Goal: Task Accomplishment & Management: Use online tool/utility

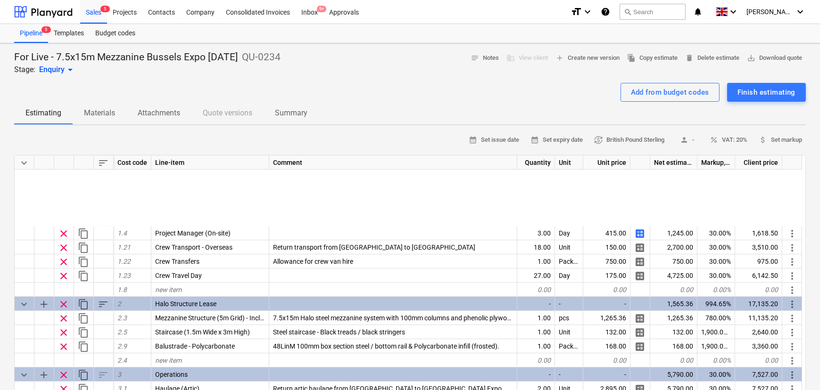
scroll to position [127, 0]
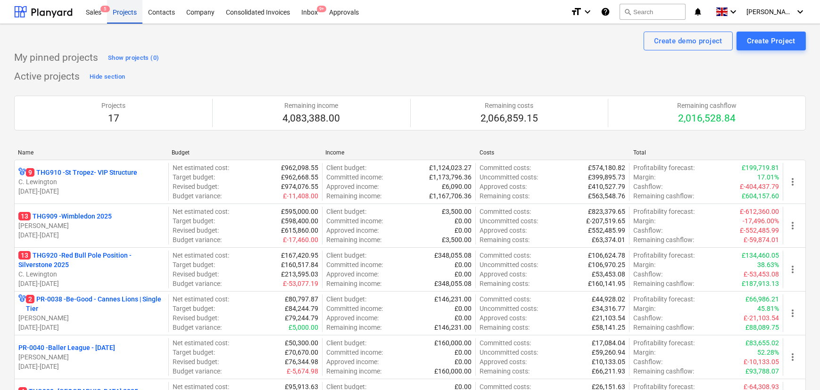
click at [132, 20] on div "Projects" at bounding box center [124, 12] width 35 height 24
click at [104, 19] on div "Sales 5" at bounding box center [93, 12] width 27 height 24
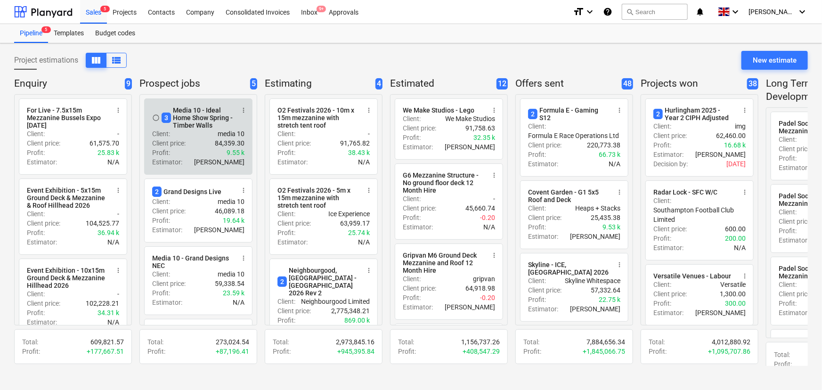
click at [183, 136] on div "Client : media 10" at bounding box center [198, 133] width 92 height 9
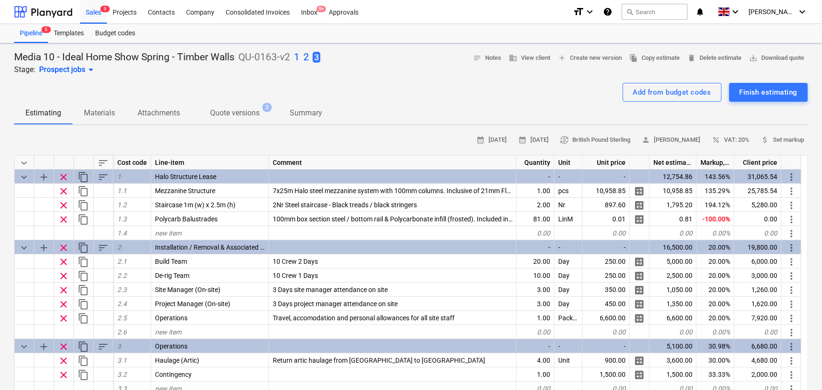
type textarea "x"
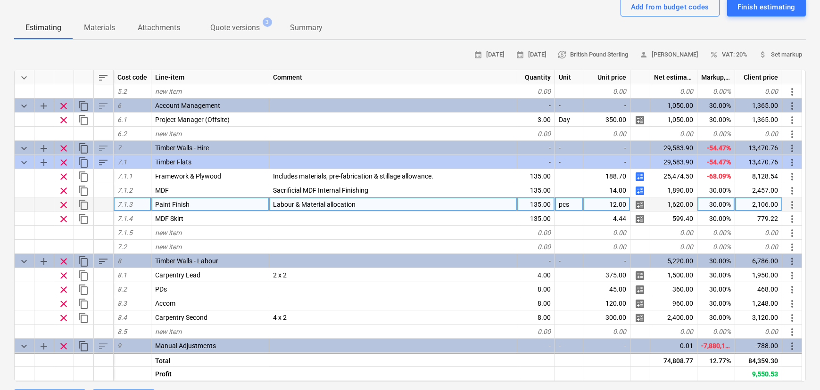
scroll to position [310, 0]
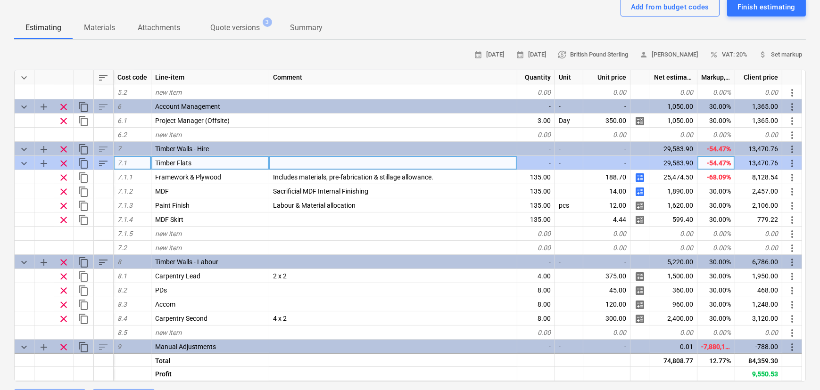
click at [208, 165] on div "Timber Flats" at bounding box center [210, 163] width 118 height 14
click at [208, 165] on input "Timber Flats" at bounding box center [209, 163] width 117 height 14
click at [208, 166] on input "Timber Flats" at bounding box center [209, 163] width 117 height 14
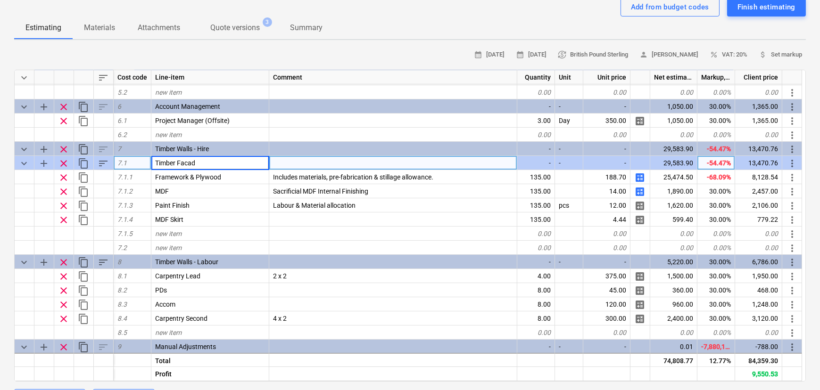
type input "Timber Facade"
type textarea "x"
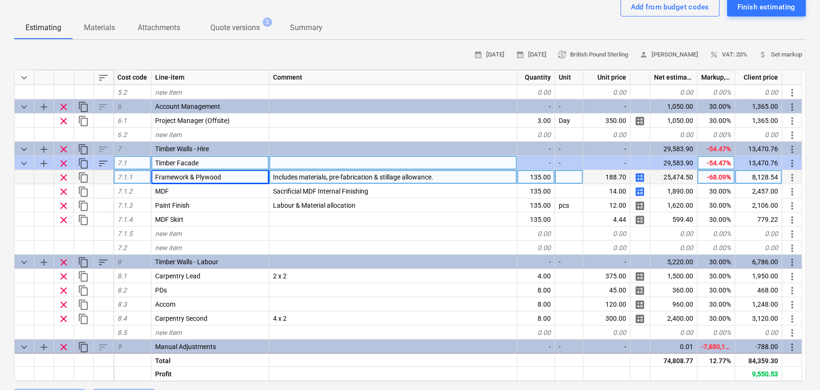
click at [533, 180] on div "135.00" at bounding box center [536, 177] width 38 height 14
type input "150"
click at [540, 181] on div "135.00" at bounding box center [536, 177] width 38 height 14
click at [640, 179] on span "calculate" at bounding box center [639, 177] width 11 height 11
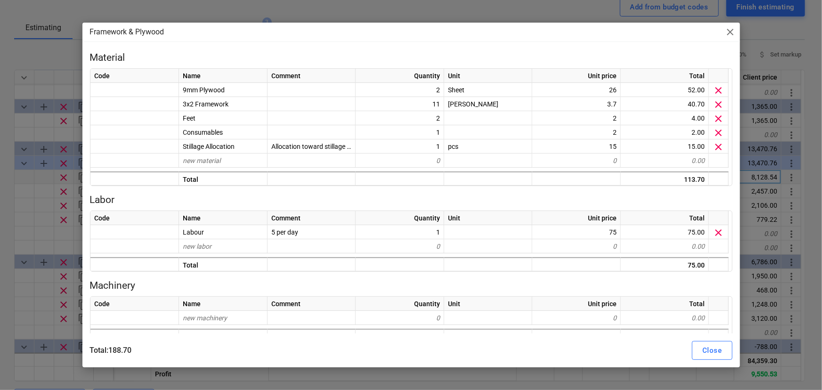
click at [728, 37] on span "close" at bounding box center [730, 31] width 11 height 11
type textarea "x"
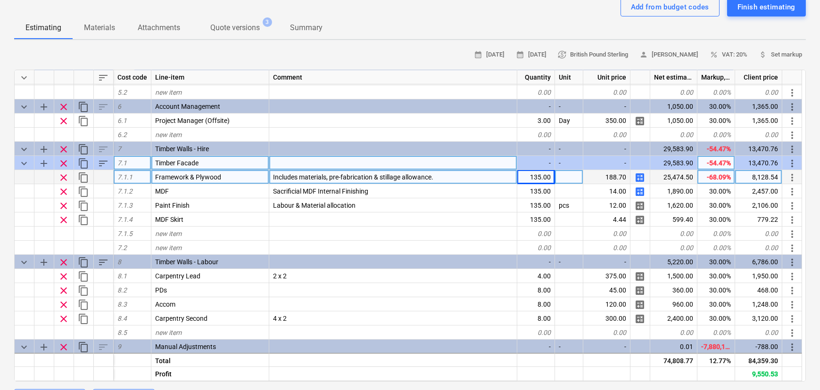
click at [534, 175] on div "135.00" at bounding box center [536, 177] width 38 height 14
click at [528, 180] on div "135.00" at bounding box center [536, 177] width 38 height 14
type input "51.84"
type textarea "x"
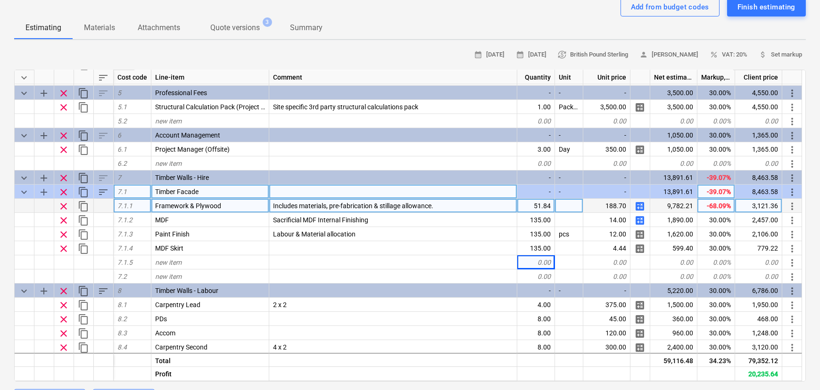
scroll to position [283, 0]
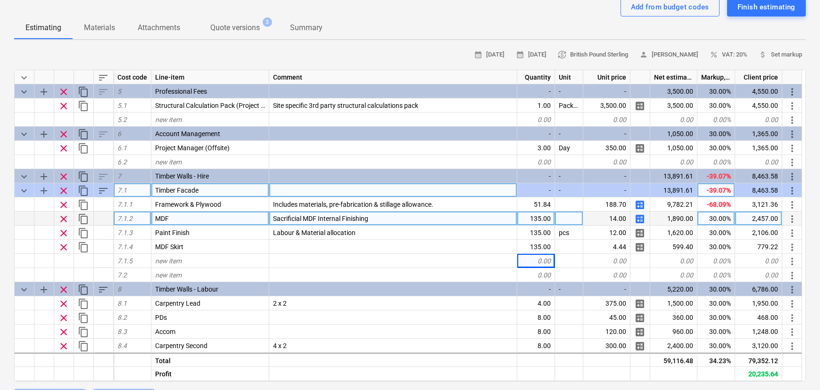
click at [542, 221] on div "135.00" at bounding box center [536, 219] width 38 height 14
type input "2"
type input "162"
type textarea "x"
type input "2"
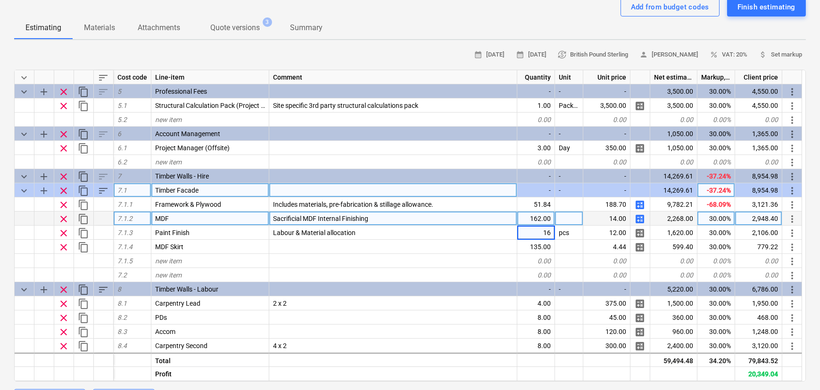
type input "162"
type textarea "x"
type input "27"
type textarea "x"
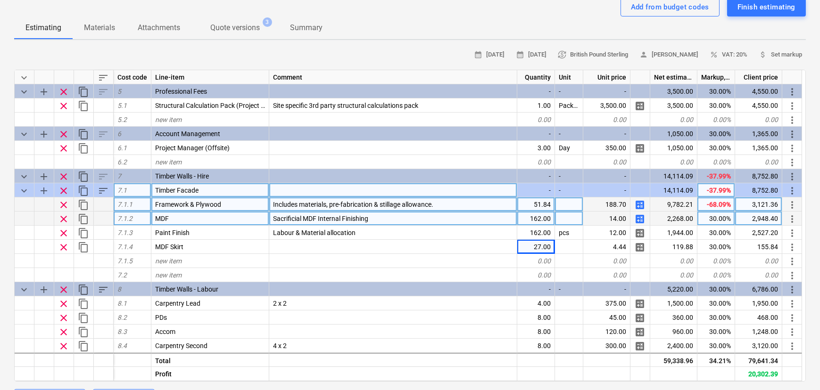
click at [618, 207] on div "188.70" at bounding box center [606, 204] width 47 height 14
click at [536, 205] on div "51.84" at bounding box center [536, 204] width 38 height 14
type input "33.89"
type textarea "x"
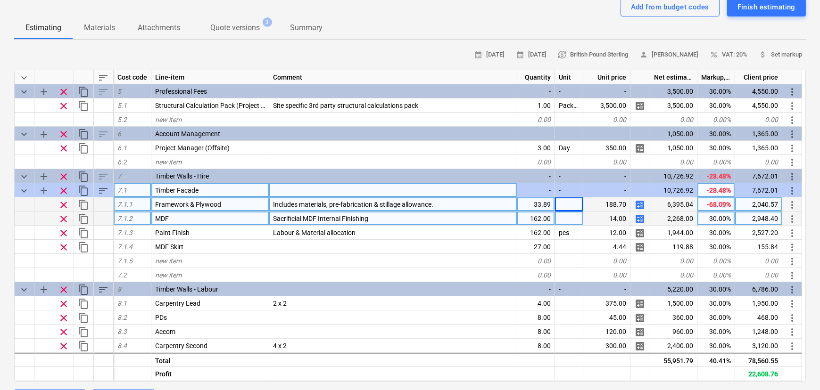
click at [542, 221] on div "162.00" at bounding box center [536, 219] width 38 height 14
click at [602, 223] on div "14.00" at bounding box center [606, 219] width 47 height 14
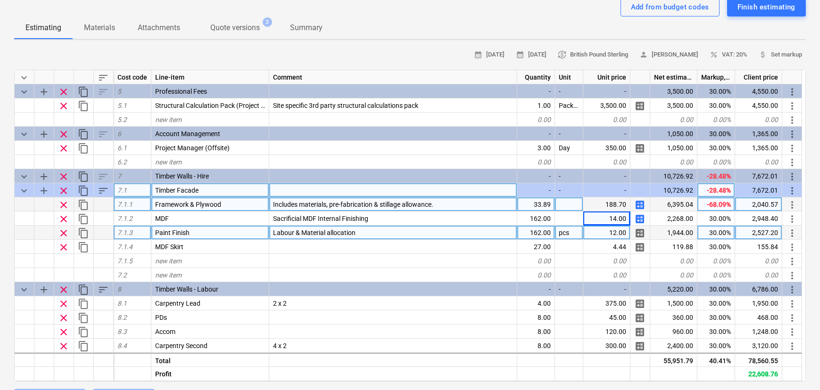
click at [605, 236] on div "12.00" at bounding box center [606, 233] width 47 height 14
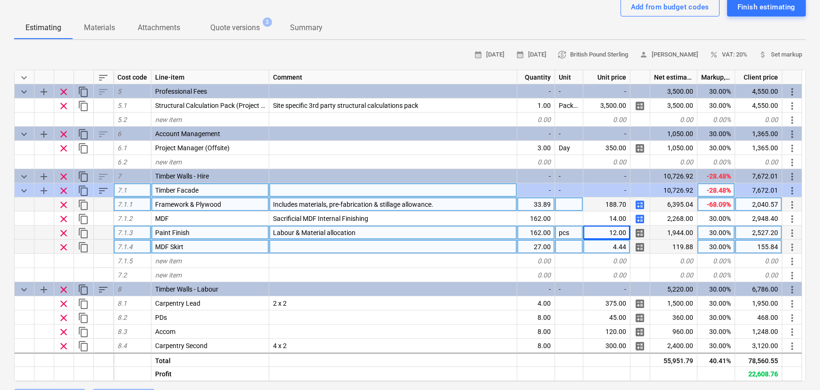
click at [535, 242] on div "27.00" at bounding box center [536, 247] width 38 height 14
click at [535, 236] on div "162.00" at bounding box center [536, 233] width 38 height 14
click at [533, 249] on div "27.00" at bounding box center [536, 247] width 38 height 14
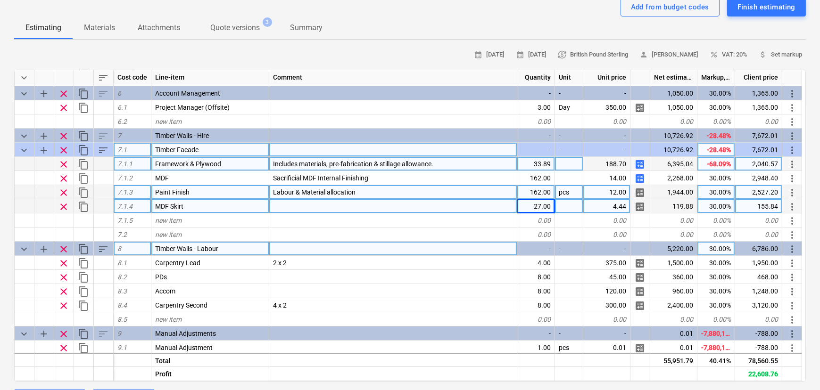
scroll to position [326, 0]
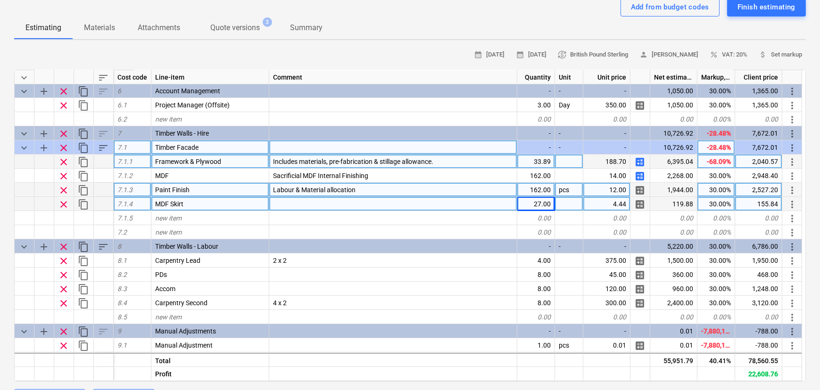
click at [603, 192] on div "12.00" at bounding box center [606, 190] width 47 height 14
type input "4.47"
type textarea "x"
type input "4.17"
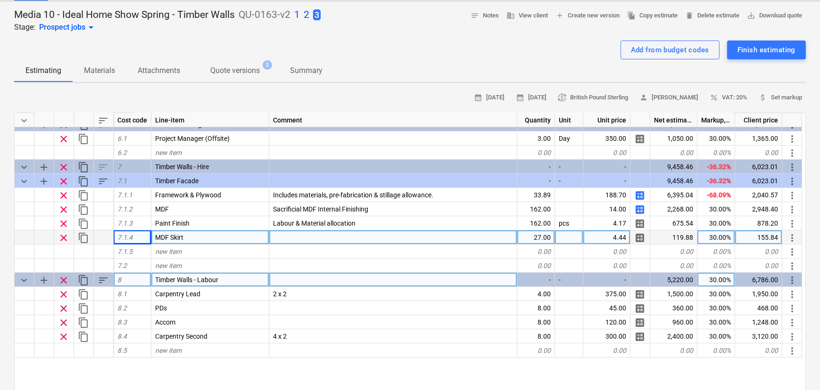
scroll to position [343, 0]
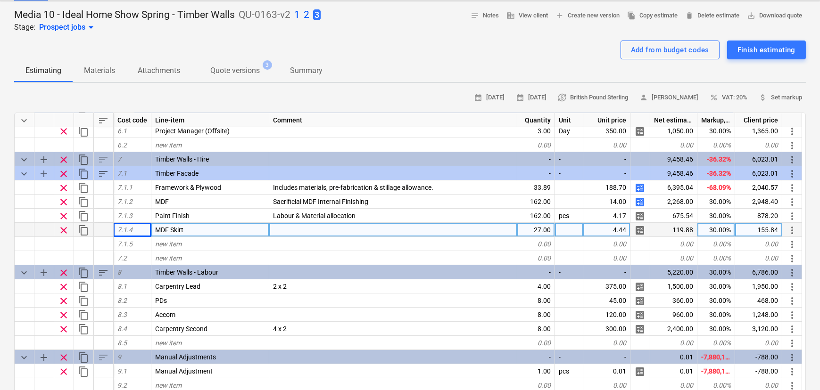
click at [242, 72] on p "Quote versions" at bounding box center [234, 70] width 49 height 11
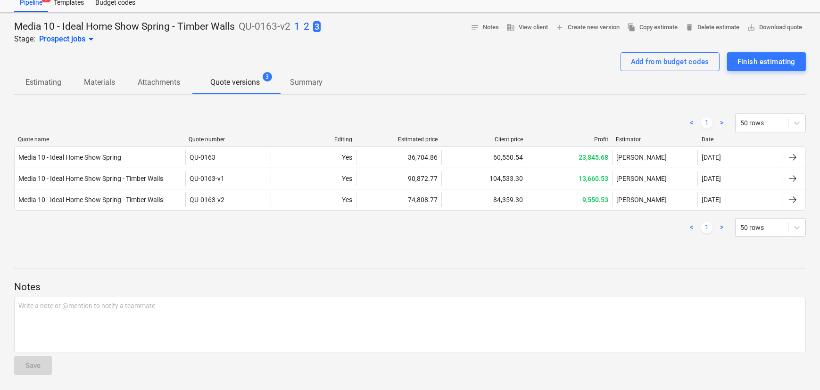
scroll to position [30, 0]
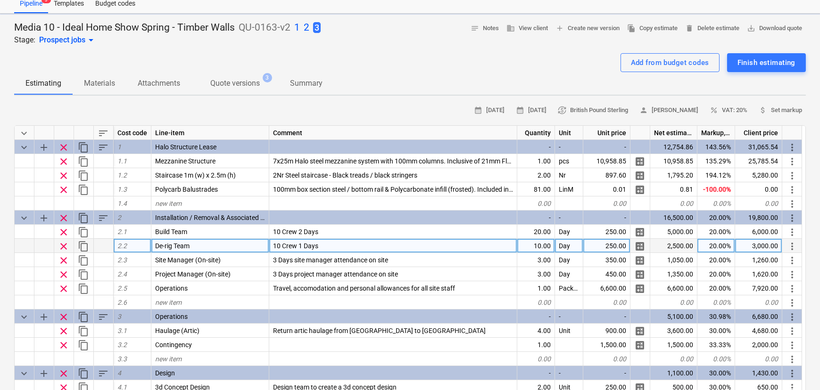
type textarea "x"
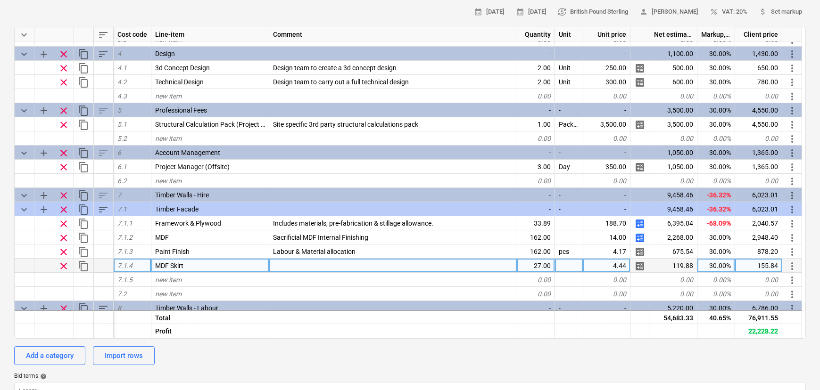
scroll to position [300, 0]
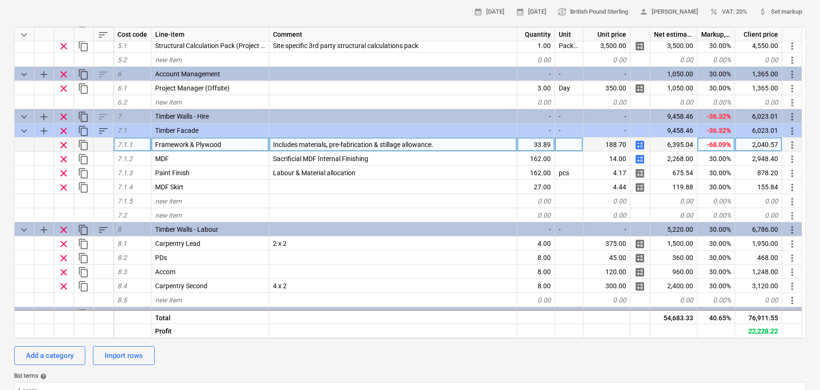
click at [530, 149] on div "33.89" at bounding box center [536, 145] width 38 height 14
click at [5, 97] on div "Media 10 - Ideal Home Show Spring - Timber Walls QU-0163-v2 1 2 3 Stage: Prospe…" at bounding box center [410, 337] width 820 height 844
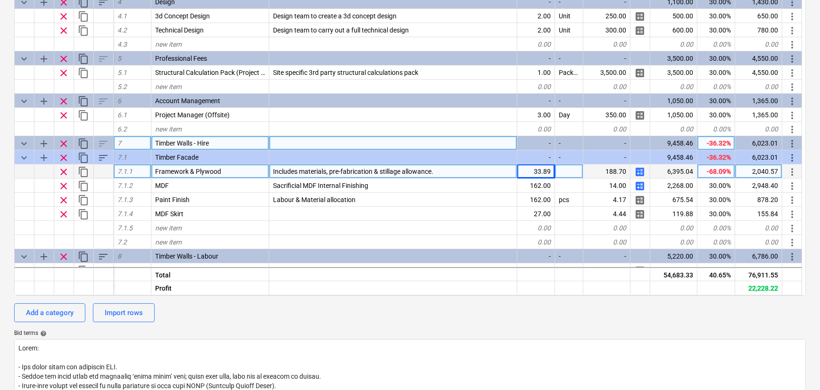
scroll to position [224, 0]
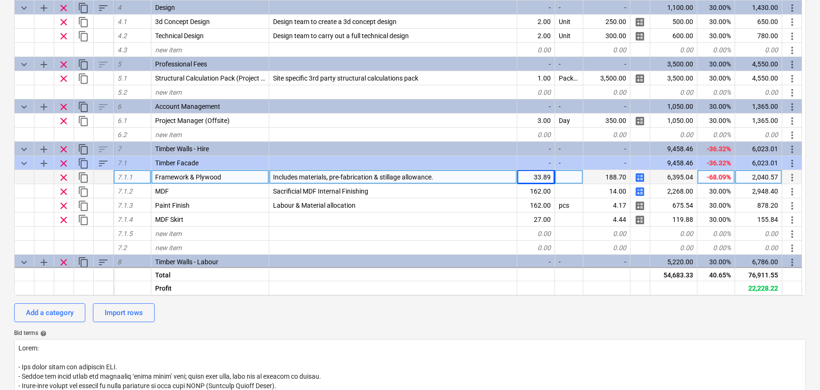
click at [537, 177] on div "33.89" at bounding box center [536, 177] width 38 height 14
type input "135"
type textarea "x"
type input "135"
type textarea "x"
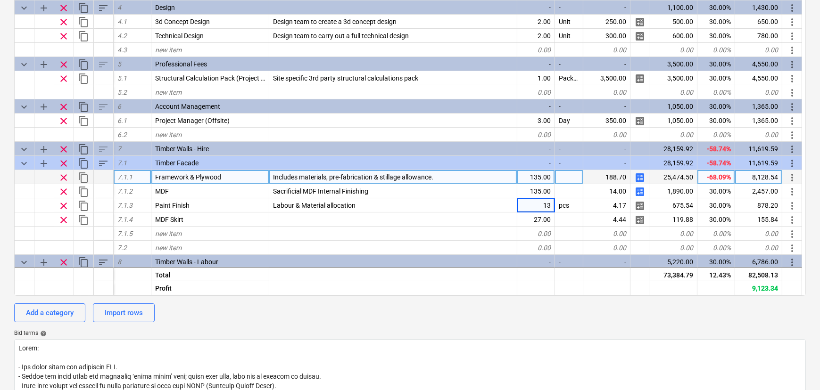
type input "135"
type textarea "x"
type input "135"
type textarea "x"
type input "135"
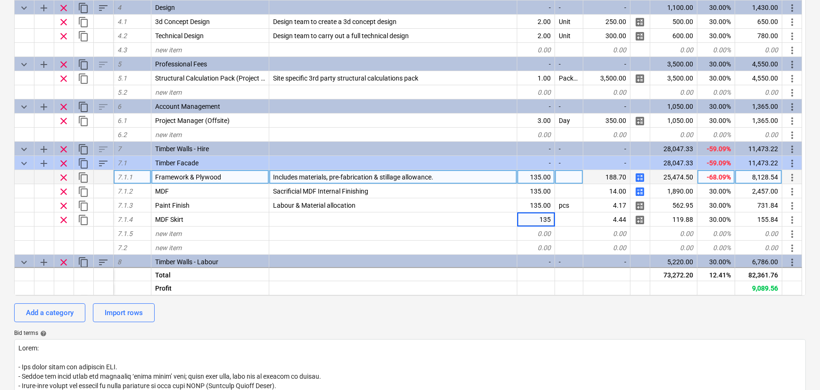
type textarea "x"
type input "12"
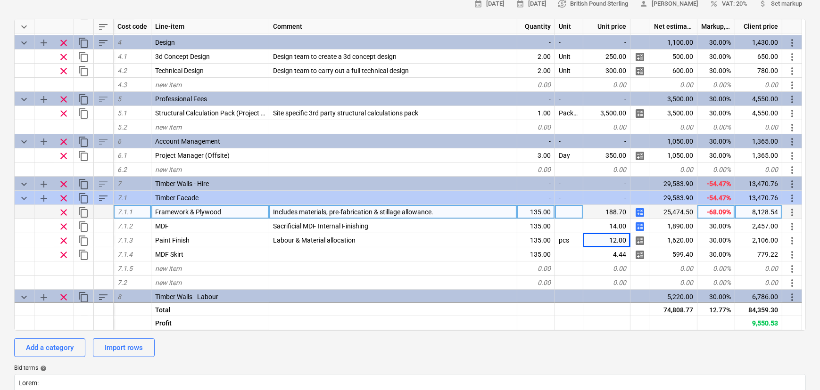
scroll to position [0, 0]
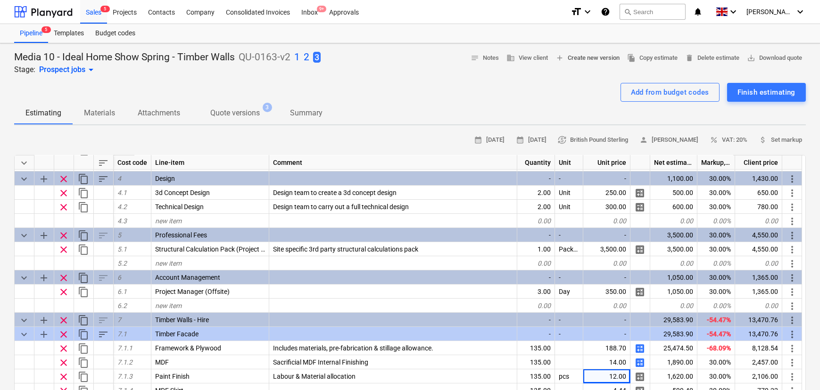
click at [555, 62] on span "add Create new version" at bounding box center [587, 58] width 64 height 11
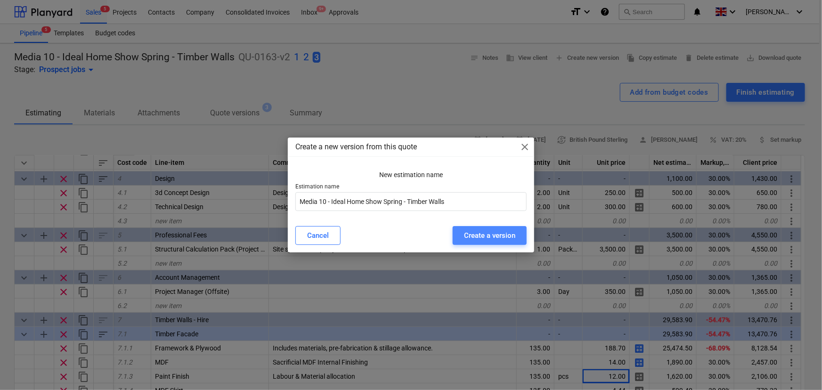
click at [464, 230] on div "Create a version" at bounding box center [489, 236] width 51 height 12
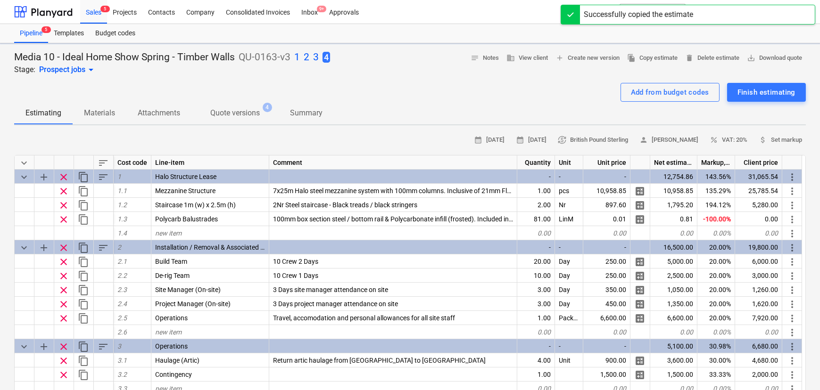
type textarea "x"
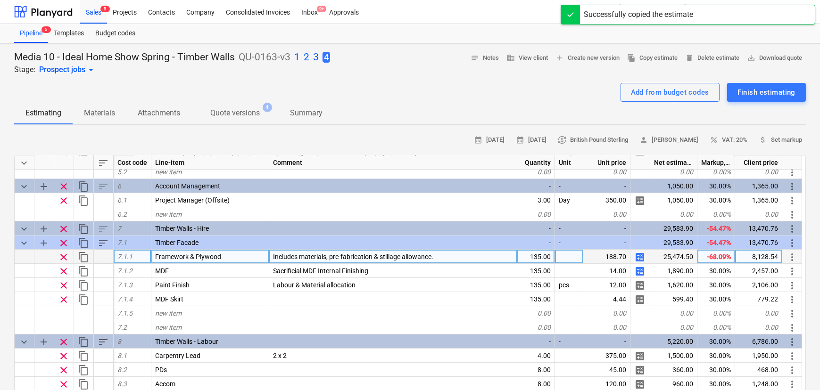
scroll to position [343, 0]
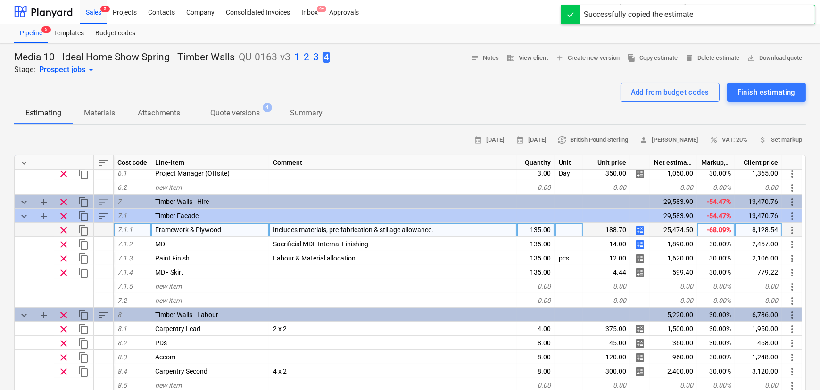
click at [539, 233] on div "135.00" at bounding box center [536, 230] width 38 height 14
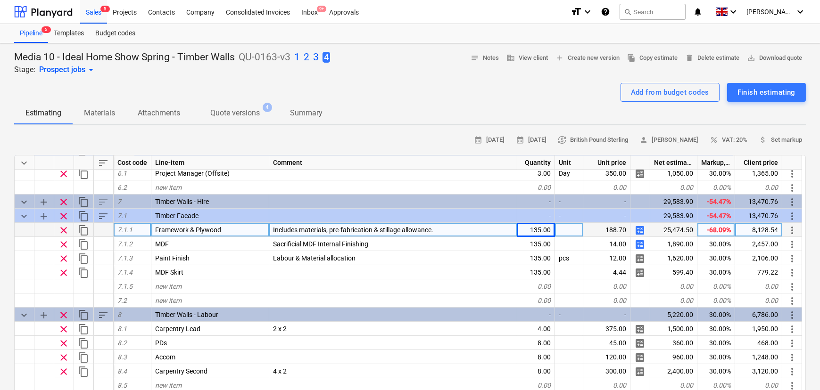
click at [543, 233] on div "135.00" at bounding box center [536, 230] width 38 height 14
type input "33.89"
type textarea "x"
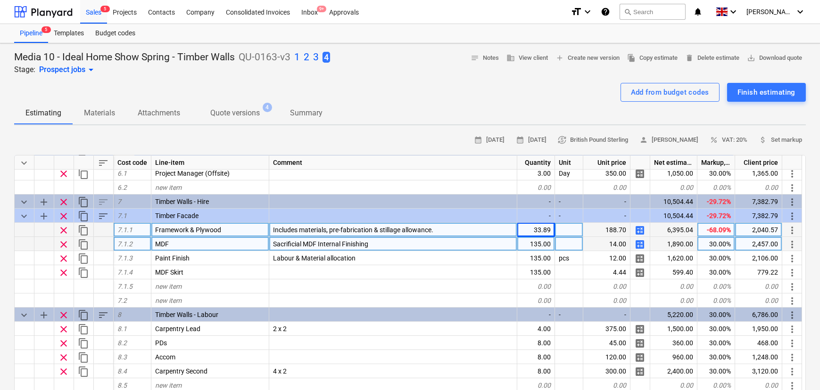
click at [531, 249] on div "135.00" at bounding box center [536, 244] width 38 height 14
type input "162"
type textarea "x"
type input "162"
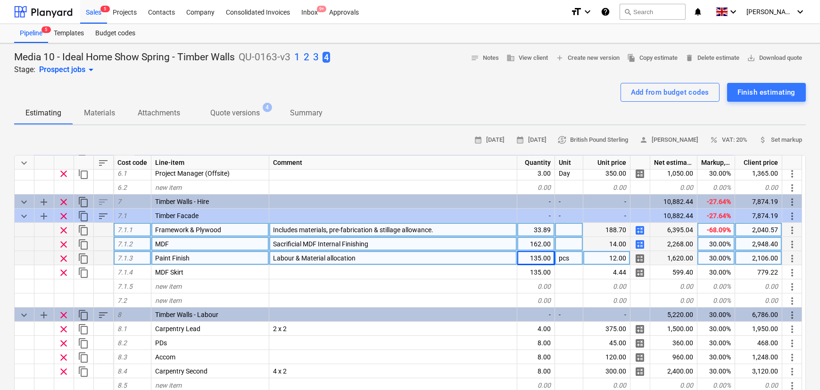
click at [605, 265] on div "12.00" at bounding box center [606, 258] width 47 height 14
type input "4.14"
type textarea "x"
type input "162"
type textarea "x"
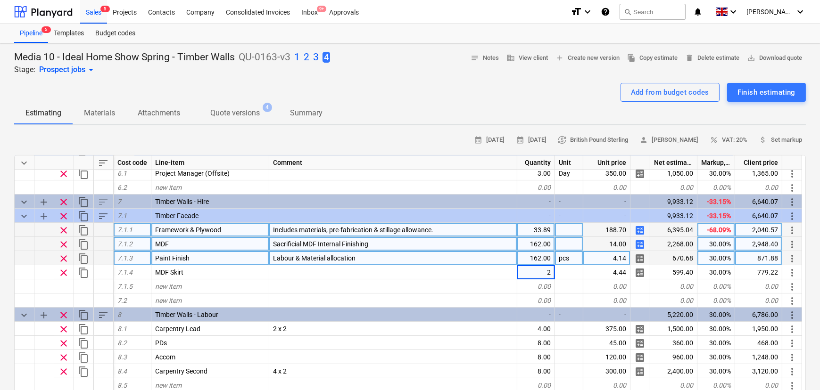
type input "27"
type textarea "x"
type input "4.17"
type textarea "x"
click at [105, 138] on div "calendar_month [DATE] calendar_month [DATE] currency_exchange British Pound Ste…" at bounding box center [409, 140] width 791 height 15
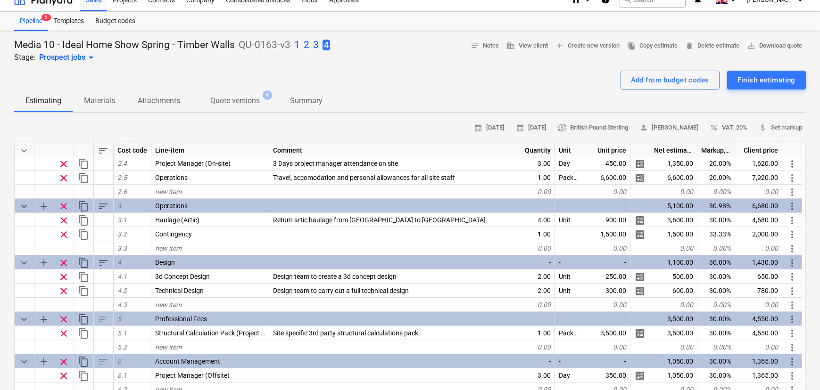
scroll to position [0, 0]
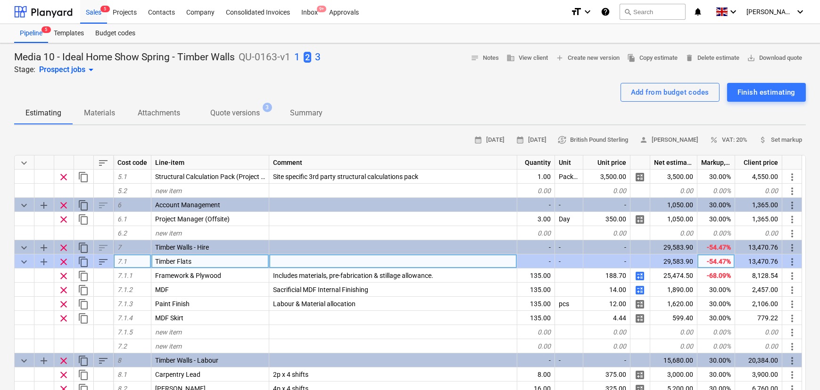
scroll to position [300, 0]
